Goal: Contribute content: Add original content to the website for others to see

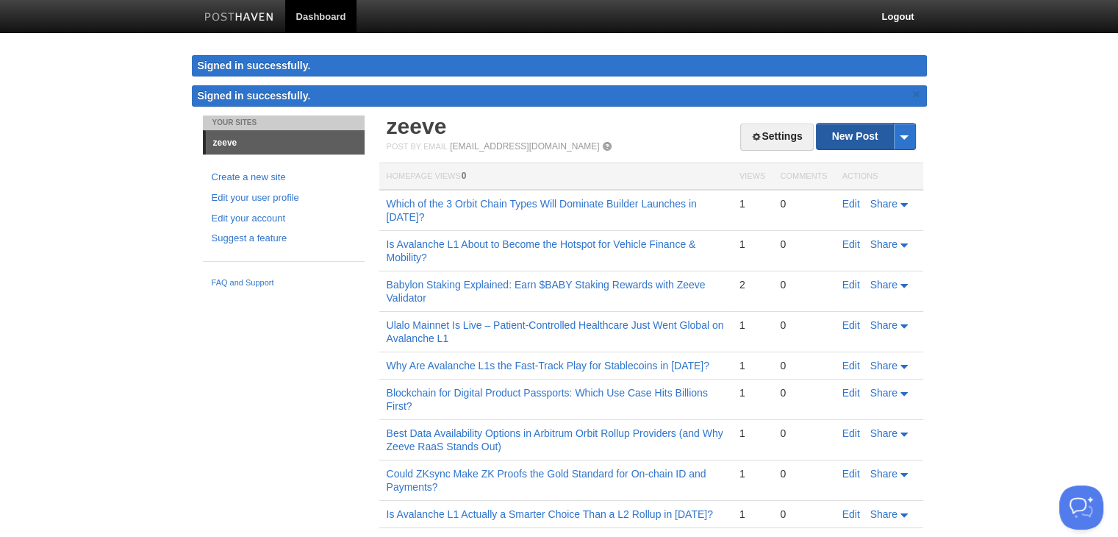
click at [881, 126] on link "New Post" at bounding box center [866, 136] width 98 height 26
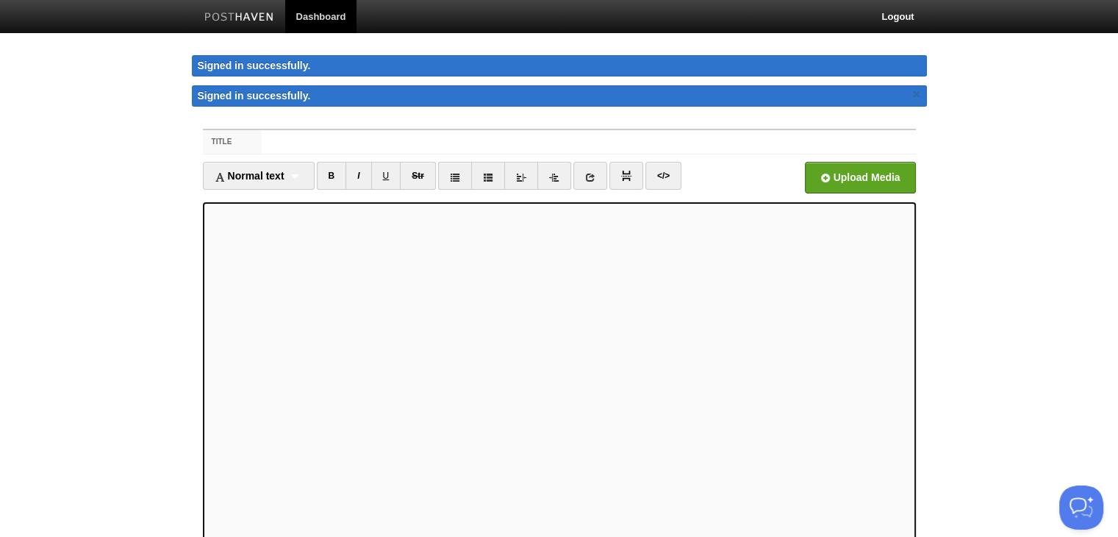
scroll to position [12, 0]
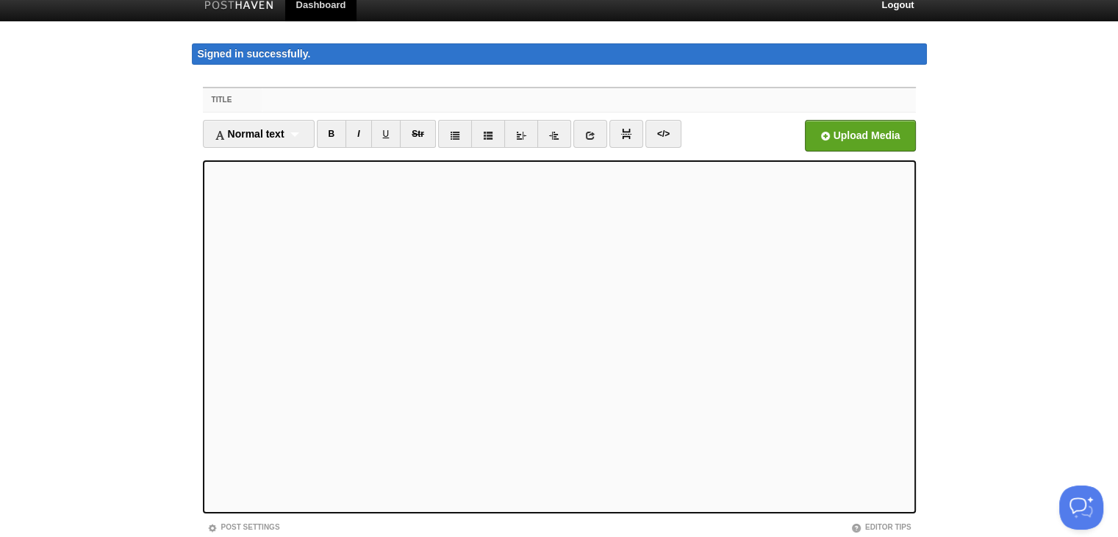
click at [290, 99] on input "Title" at bounding box center [588, 100] width 653 height 24
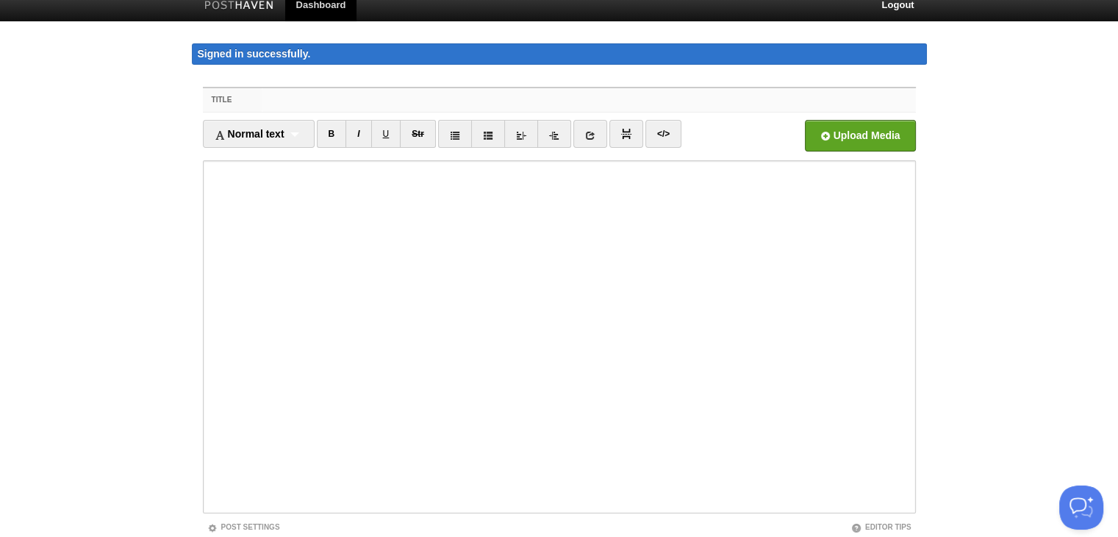
paste input "Best Avalanche L1 Provider for Faster Integration Add-ons"
type input "Best Avalanche L1 Provider for Faster Integration Add-ons"
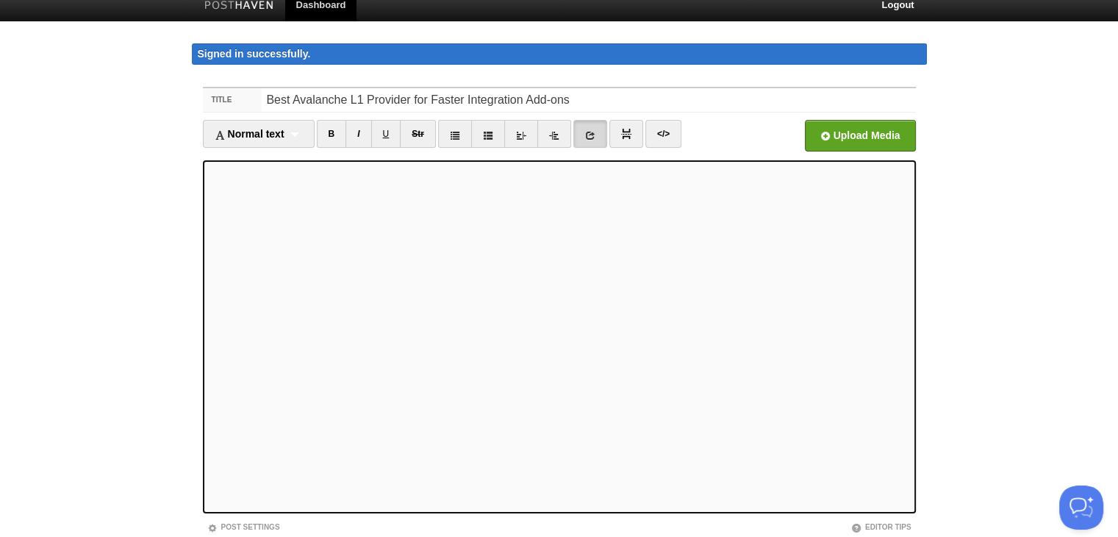
click at [221, 162] on iframe at bounding box center [559, 336] width 713 height 353
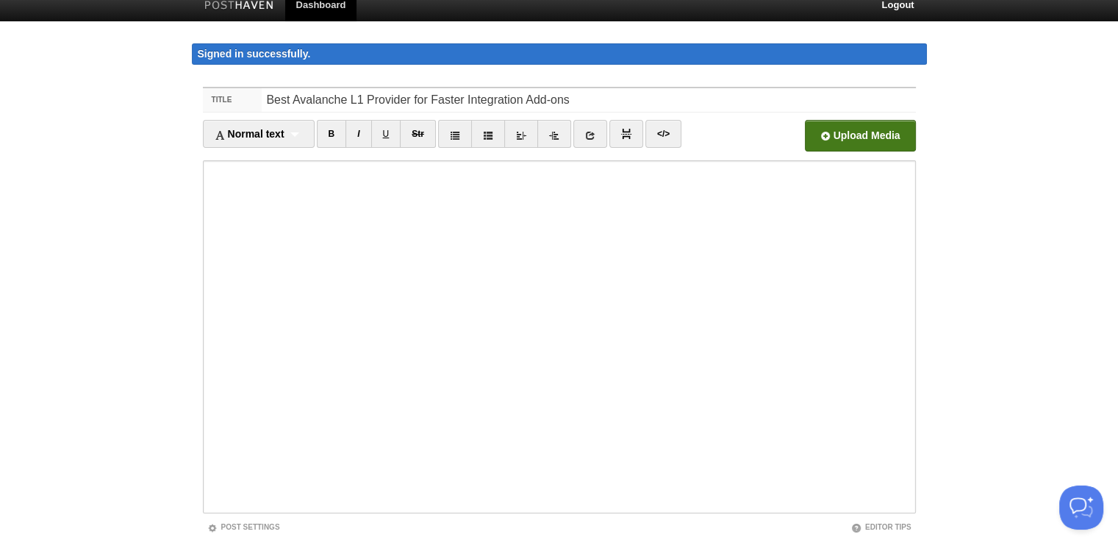
click at [870, 136] on input "file" at bounding box center [416, 139] width 1113 height 75
click at [855, 120] on span "Upload Media" at bounding box center [860, 136] width 111 height 32
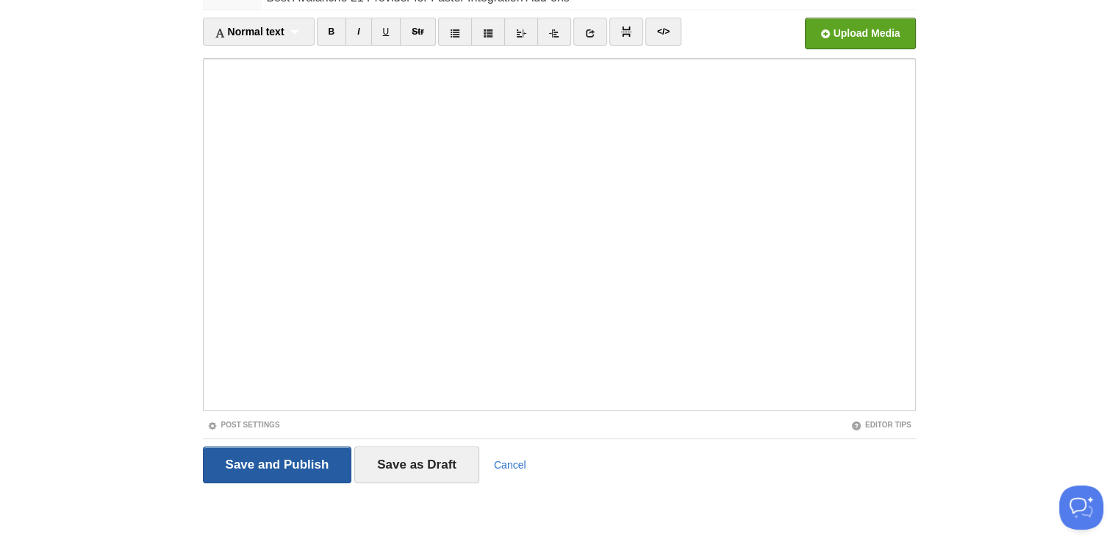
click at [297, 473] on input "Save and Publish" at bounding box center [277, 464] width 149 height 37
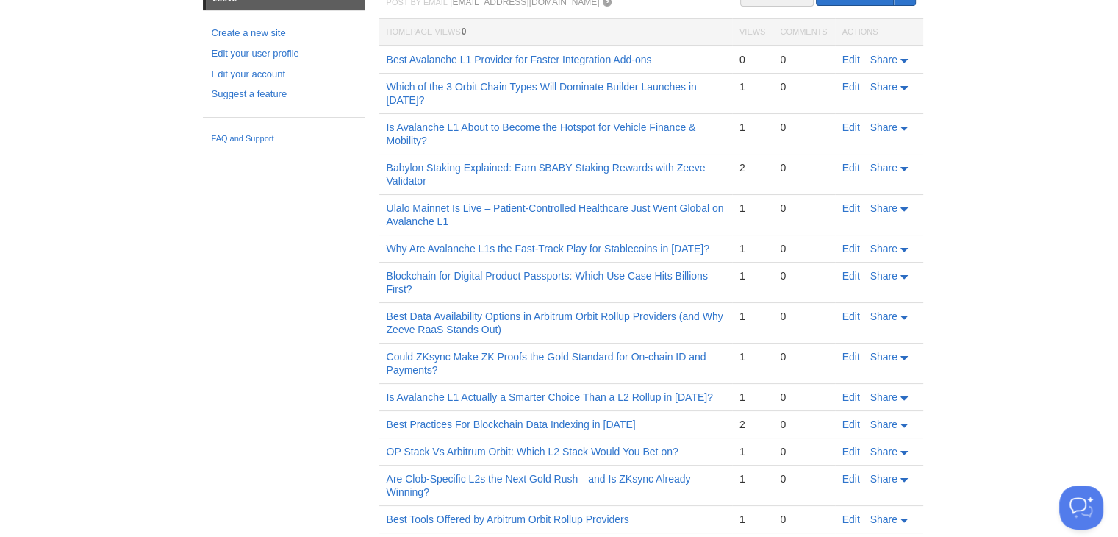
scroll to position [85, 0]
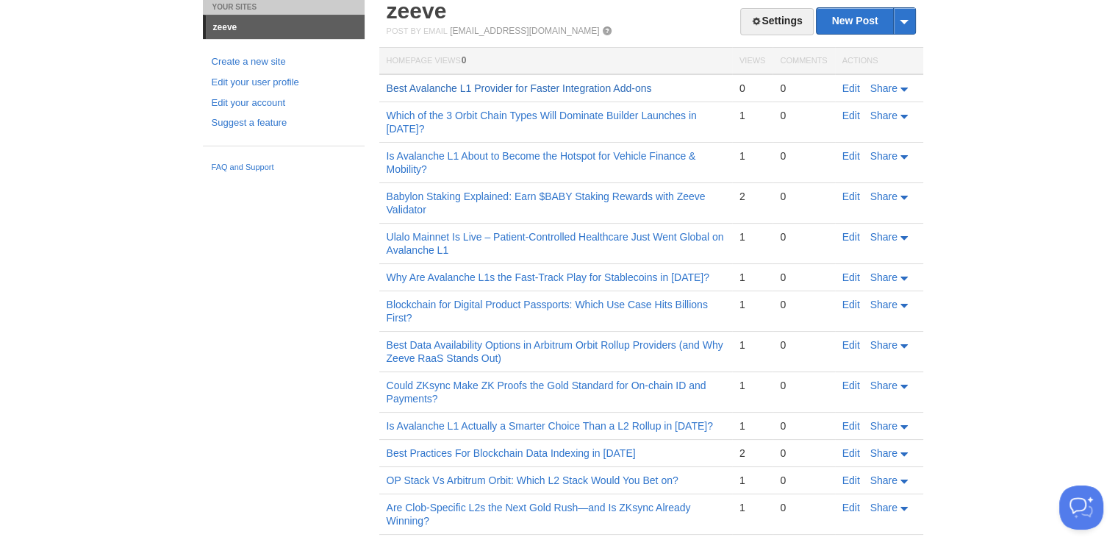
click at [595, 89] on link "Best Avalanche L1 Provider for Faster Integration Add-ons" at bounding box center [519, 88] width 265 height 12
